Goal: Find contact information: Find contact information

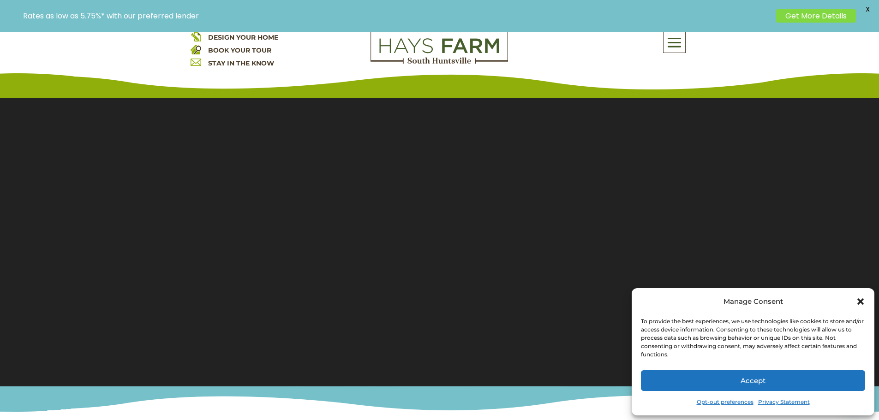
click at [673, 30] on div "Rates as low as 5.75%* with our preferred lender Get More Details X" at bounding box center [439, 16] width 879 height 32
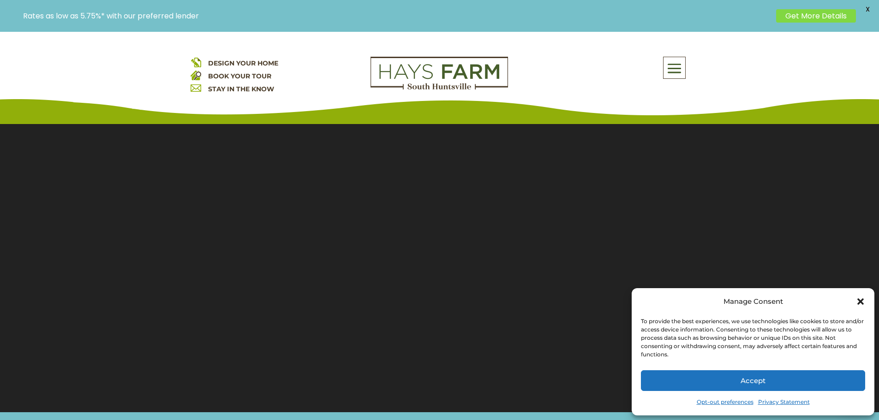
click at [673, 70] on span at bounding box center [675, 68] width 22 height 21
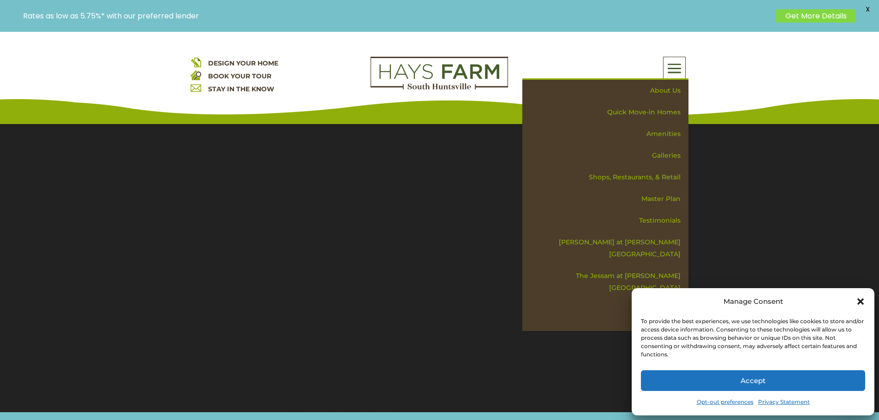
click at [862, 304] on icon "Close dialog" at bounding box center [860, 302] width 6 height 6
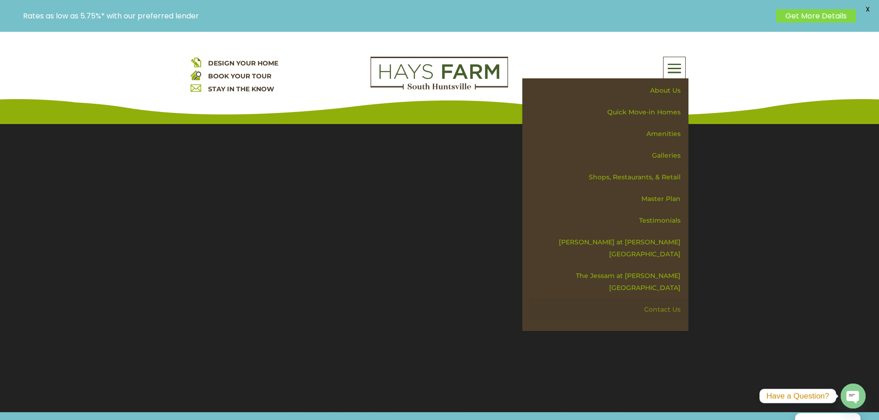
click at [659, 299] on link "Contact Us" at bounding box center [609, 310] width 160 height 22
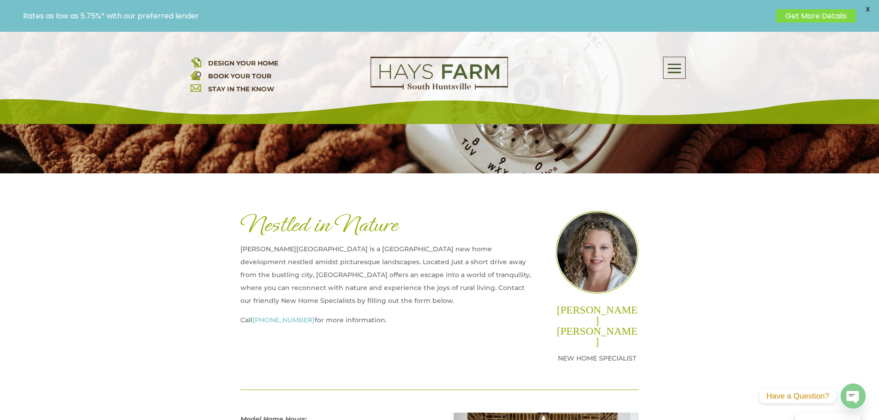
scroll to position [231, 0]
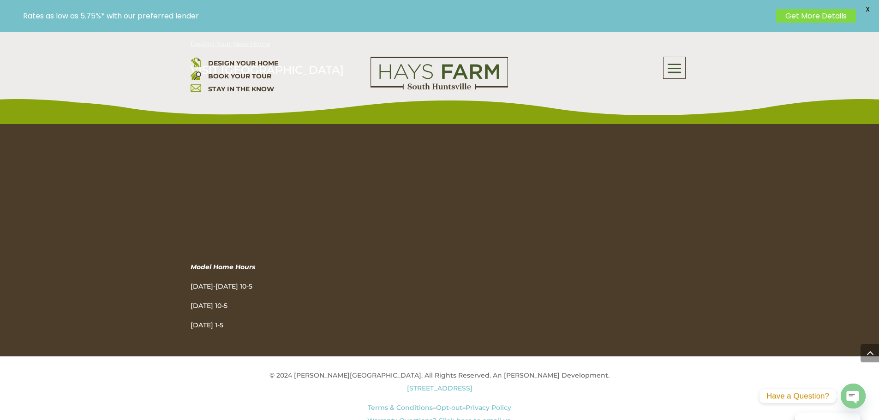
scroll to position [1292, 0]
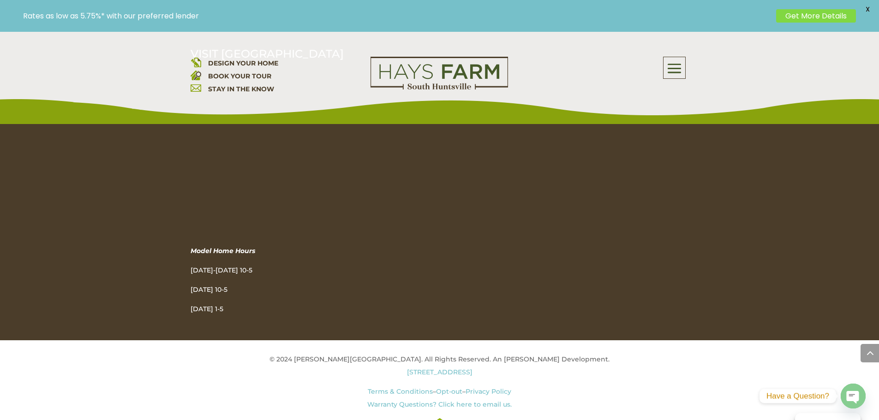
click at [454, 274] on div "CONNECT WITH US Follow Follow Follow Follow Blog E-newsletter signup Commercial…" at bounding box center [440, 92] width 498 height 445
click at [490, 401] on link "Warranty Questions? Click here to email us." at bounding box center [439, 405] width 144 height 8
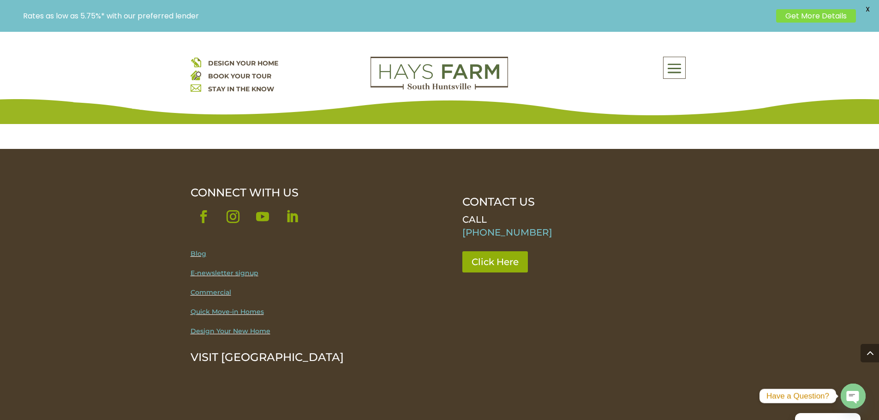
scroll to position [922, 0]
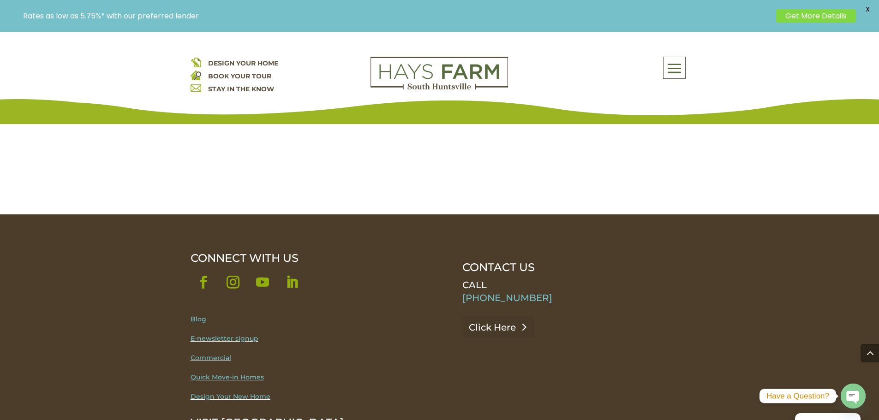
click at [474, 317] on link "Click Here" at bounding box center [498, 327] width 72 height 21
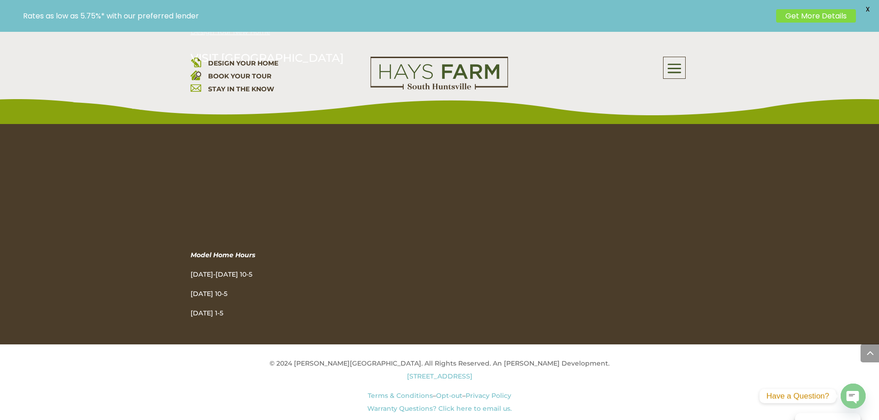
scroll to position [1292, 0]
